Goal: Transaction & Acquisition: Purchase product/service

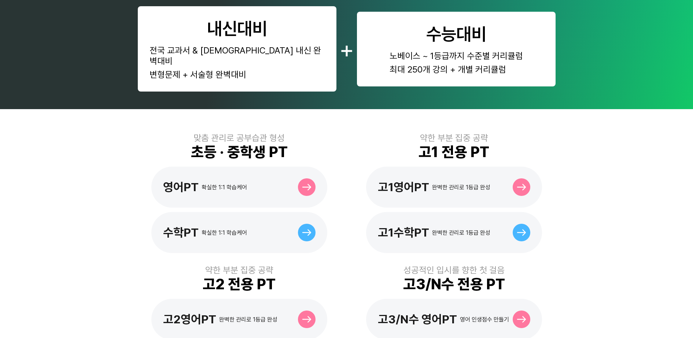
scroll to position [137, 0]
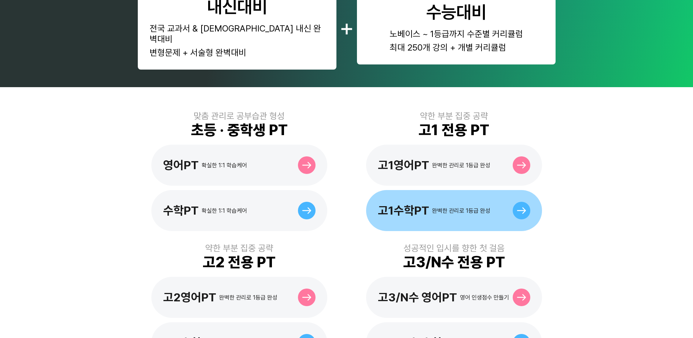
click at [424, 204] on div "고1수학PT" at bounding box center [403, 211] width 51 height 14
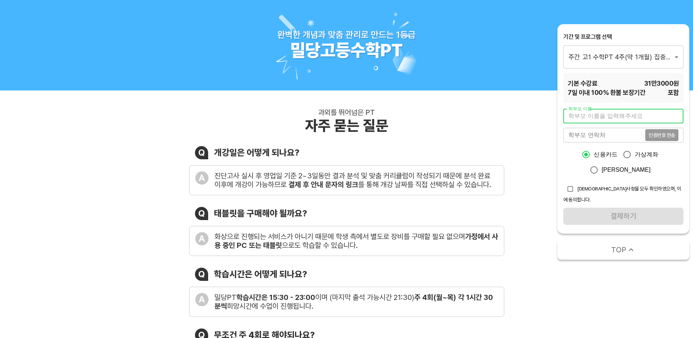
click at [590, 111] on input "text" at bounding box center [623, 116] width 120 height 15
click at [615, 117] on input "text" at bounding box center [623, 116] width 120 height 15
type input "d"
type input "[PERSON_NAME]"
type input "01086478902"
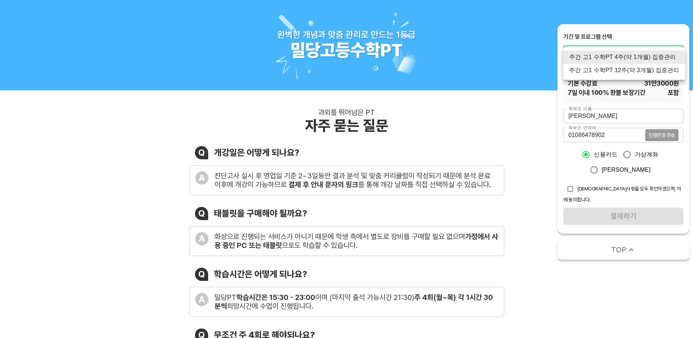
click at [616, 72] on li "주간 고1 수학PT 12주(약 3개월) 집중관리" at bounding box center [624, 70] width 122 height 13
type input "1769"
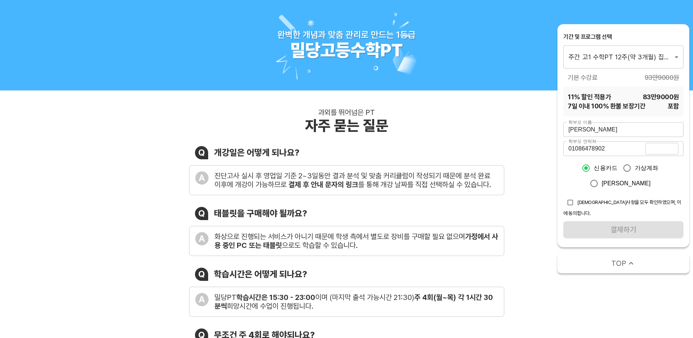
click at [666, 151] on span "인증번호 전송" at bounding box center [662, 148] width 26 height 5
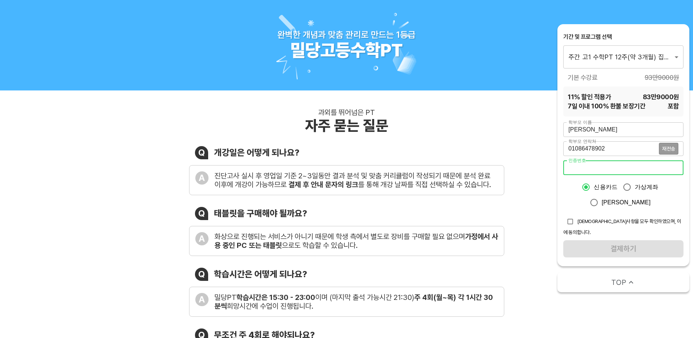
click at [625, 167] on input "number" at bounding box center [623, 168] width 120 height 15
type input "9977"
click at [567, 223] on input "checkbox" at bounding box center [570, 222] width 14 height 14
checkbox input "true"
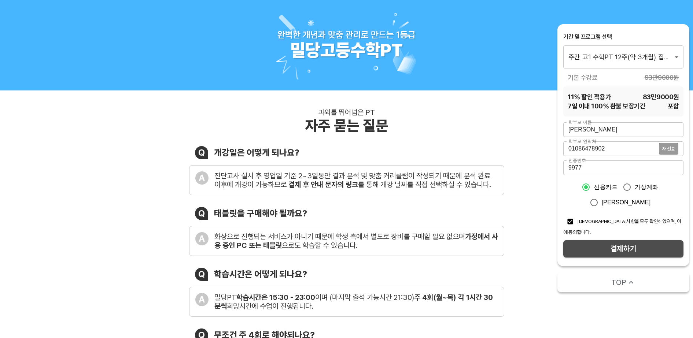
click at [595, 243] on span "결제하기" at bounding box center [623, 249] width 108 height 13
click at [627, 187] on input "가상계좌" at bounding box center [626, 187] width 15 height 15
radio input "true"
click at [629, 243] on span "결제하기" at bounding box center [623, 249] width 108 height 13
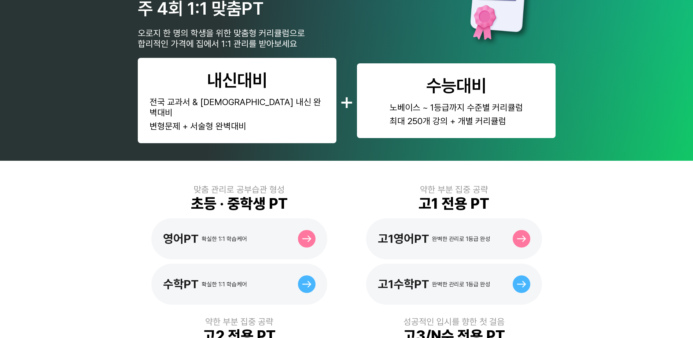
scroll to position [137, 0]
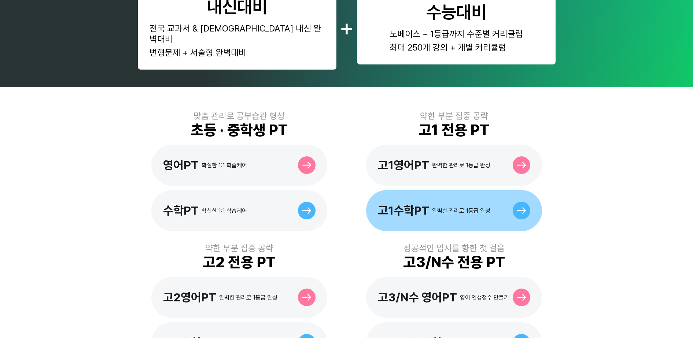
click at [454, 191] on div "고1수학PT 완벽한 관리로 1등급 완성" at bounding box center [454, 210] width 176 height 41
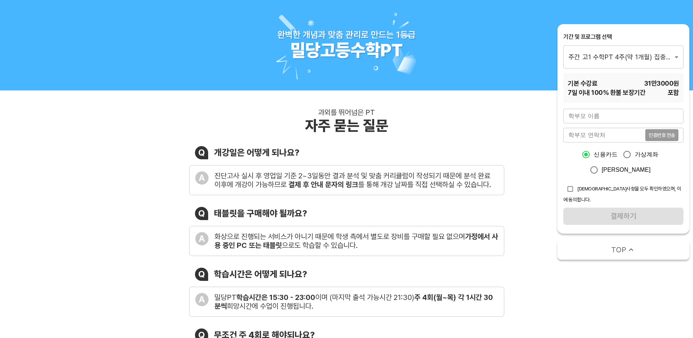
click at [586, 115] on input "text" at bounding box center [623, 116] width 120 height 15
type input "d"
type input "[PERSON_NAME]"
click at [604, 135] on input "tel" at bounding box center [604, 135] width 82 height 15
type input "01086478902"
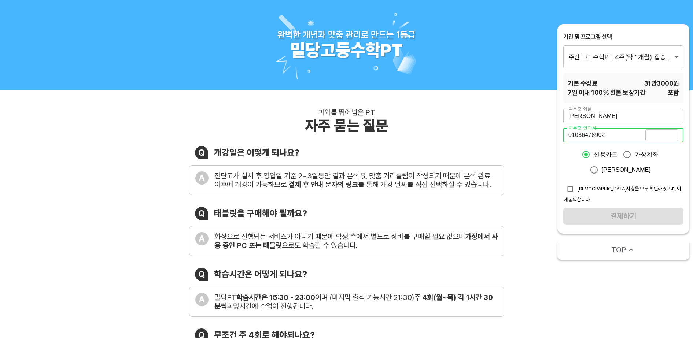
click at [663, 133] on span "인증번호 전송" at bounding box center [662, 135] width 26 height 5
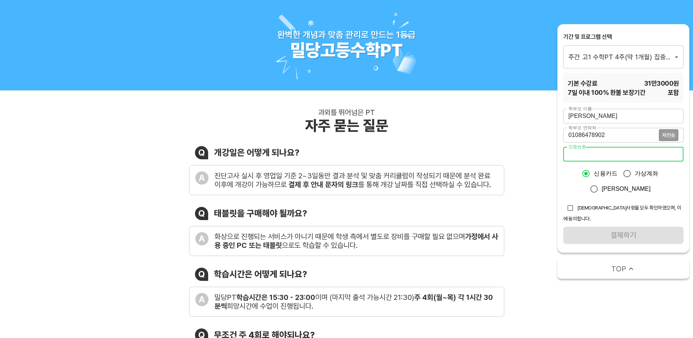
click at [613, 155] on input "number" at bounding box center [623, 154] width 120 height 15
type input "9926"
click at [624, 173] on input "가상계좌" at bounding box center [626, 173] width 15 height 15
radio input "true"
click at [572, 209] on input "checkbox" at bounding box center [570, 208] width 14 height 14
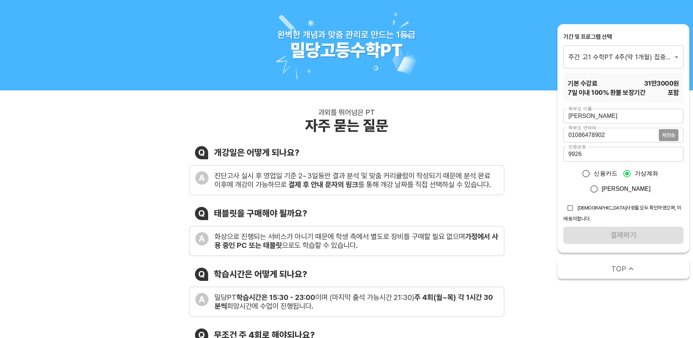
checkbox input "true"
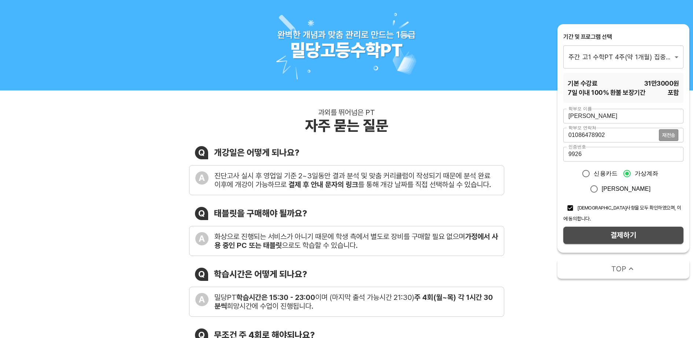
click at [590, 229] on span "결제하기" at bounding box center [623, 235] width 108 height 13
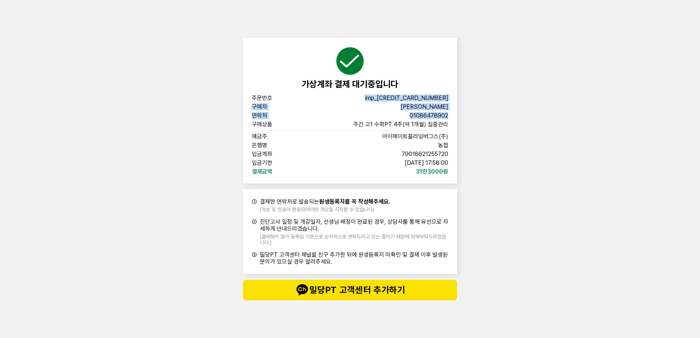
drag, startPoint x: 400, startPoint y: 102, endPoint x: 439, endPoint y: 132, distance: 49.3
click at [439, 132] on div "주문번호 imp_[PHONE_NUMBER] 구매자 [PERSON_NAME] 연락처 01086478902 구매상품 주간 고1 수학PT 4주(약 …" at bounding box center [350, 135] width 196 height 80
drag, startPoint x: 439, startPoint y: 132, endPoint x: 388, endPoint y: 108, distance: 56.6
click at [388, 108] on div "구매자 [PERSON_NAME]" at bounding box center [350, 107] width 196 height 6
click at [264, 100] on span "주문번호" at bounding box center [275, 98] width 47 height 6
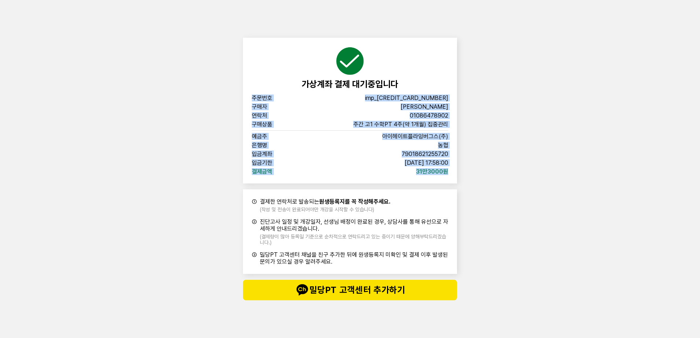
drag, startPoint x: 251, startPoint y: 96, endPoint x: 454, endPoint y: 174, distance: 217.5
click at [454, 174] on div "가상계좌 결제 대기중입니다 주문번호 imp_[CREDIT_CARD_NUMBER] 구매자 이은진 연락처 01086478902 구매상품 주간 고1…" at bounding box center [350, 111] width 214 height 146
copy div "주문번호 imp_[PHONE_NUMBER] 구매자 [PERSON_NAME] 연락처 01086478902 구매상품 주간 고1 수학PT 4주(약 …"
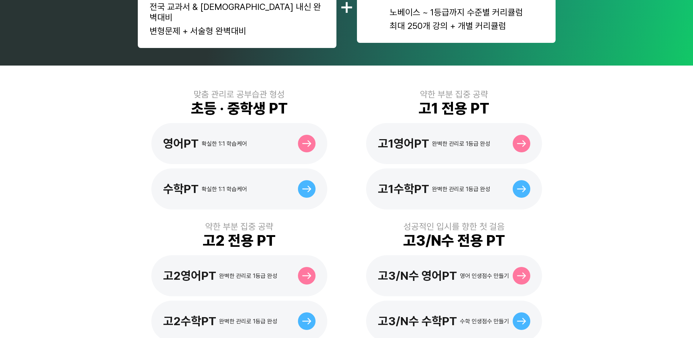
scroll to position [183, 0]
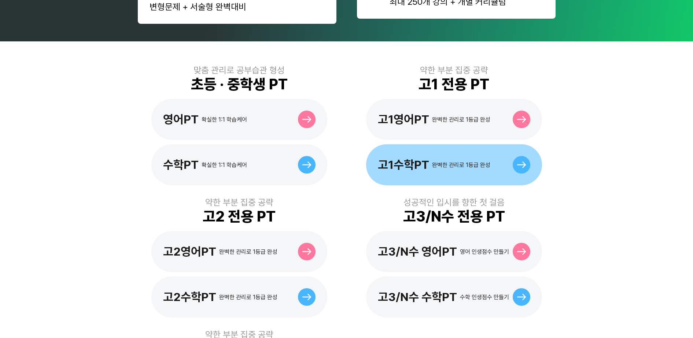
click at [424, 158] on div "고1수학PT" at bounding box center [403, 165] width 51 height 14
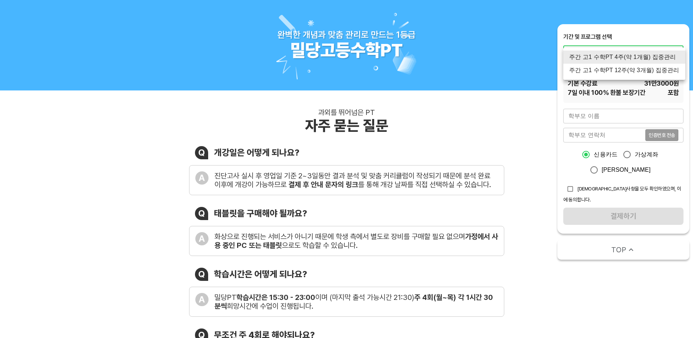
click at [606, 70] on li "주간 고1 수학PT 12주(약 3개월) 집중관리" at bounding box center [624, 70] width 122 height 13
type input "1769"
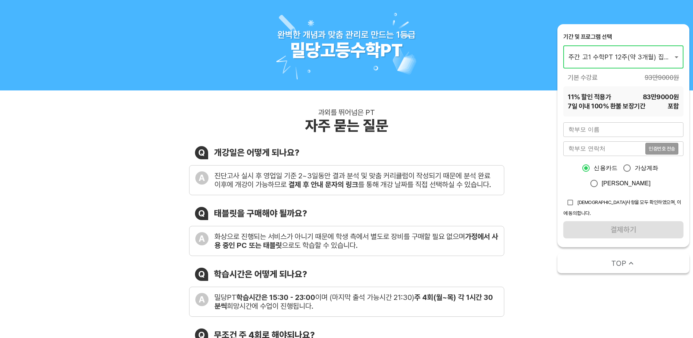
click at [589, 129] on input "text" at bounding box center [623, 129] width 120 height 15
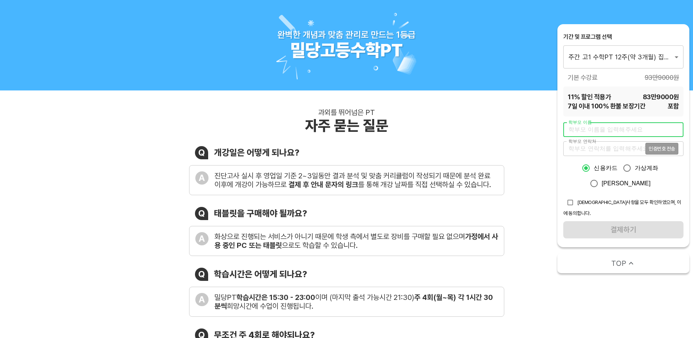
type input "[PERSON_NAME]"
type input "01086478902"
click at [665, 146] on span "인증번호 전송" at bounding box center [662, 148] width 26 height 5
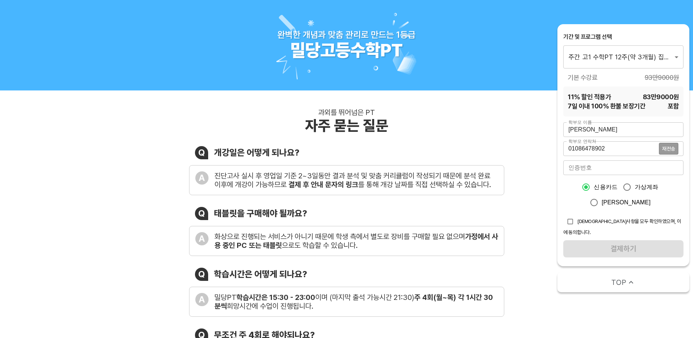
drag, startPoint x: 629, startPoint y: 186, endPoint x: 618, endPoint y: 192, distance: 12.1
click at [628, 186] on input "가상계좌" at bounding box center [626, 187] width 15 height 15
radio input "true"
click at [567, 223] on input "checkbox" at bounding box center [570, 222] width 14 height 14
checkbox input "true"
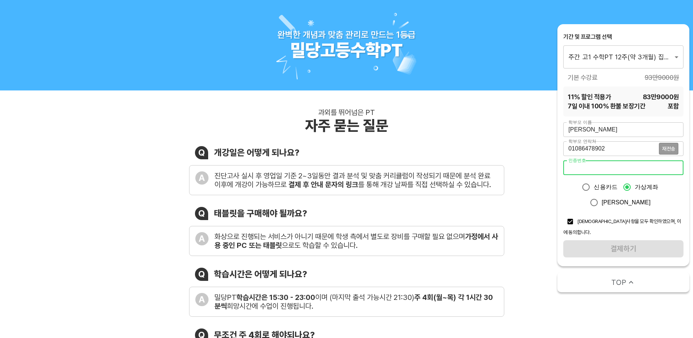
click at [585, 171] on input "number" at bounding box center [623, 168] width 120 height 15
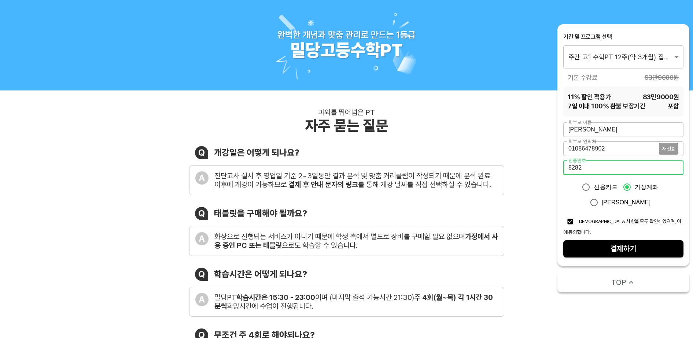
type input "8282"
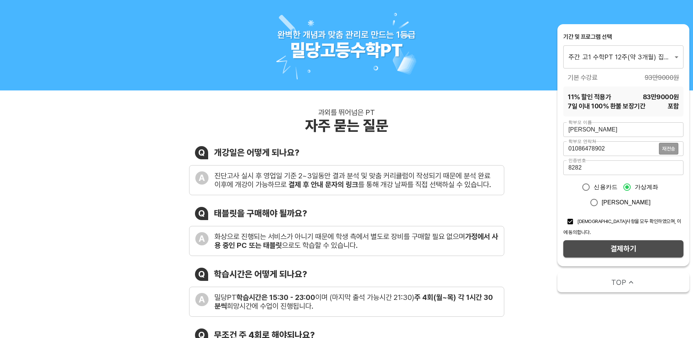
click at [603, 243] on span "결제하기" at bounding box center [623, 249] width 108 height 13
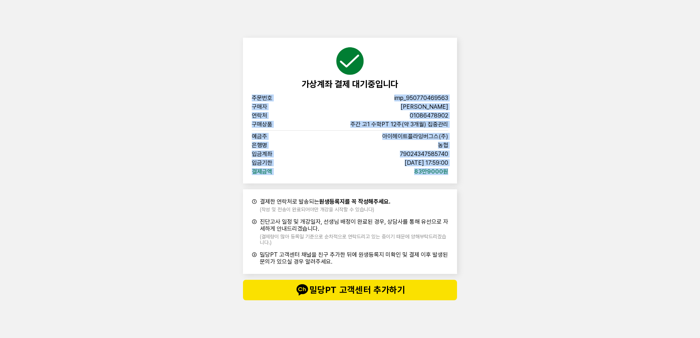
drag, startPoint x: 246, startPoint y: 95, endPoint x: 454, endPoint y: 174, distance: 223.1
click at [454, 174] on div "가상계좌 결제 대기중입니다 주문번호 imp_[PHONE_NUMBER] 구매자 이은진 연락처 01086478902 구매상품 주간 고1 수학PT …" at bounding box center [350, 111] width 214 height 146
copy div "주문번호 imp_[PHONE_NUMBER] 구매자 [PERSON_NAME] 연락처 01086478902 구매상품 주간 고1 수학PT 12주(약…"
click at [557, 177] on div "가상계좌 결제 대기중입니다 주문번호 imp_[PHONE_NUMBER] 구매자 [PERSON_NAME] 연락처 01086478902 구매상품 주…" at bounding box center [350, 169] width 700 height 338
